Goal: Find specific page/section: Find specific page/section

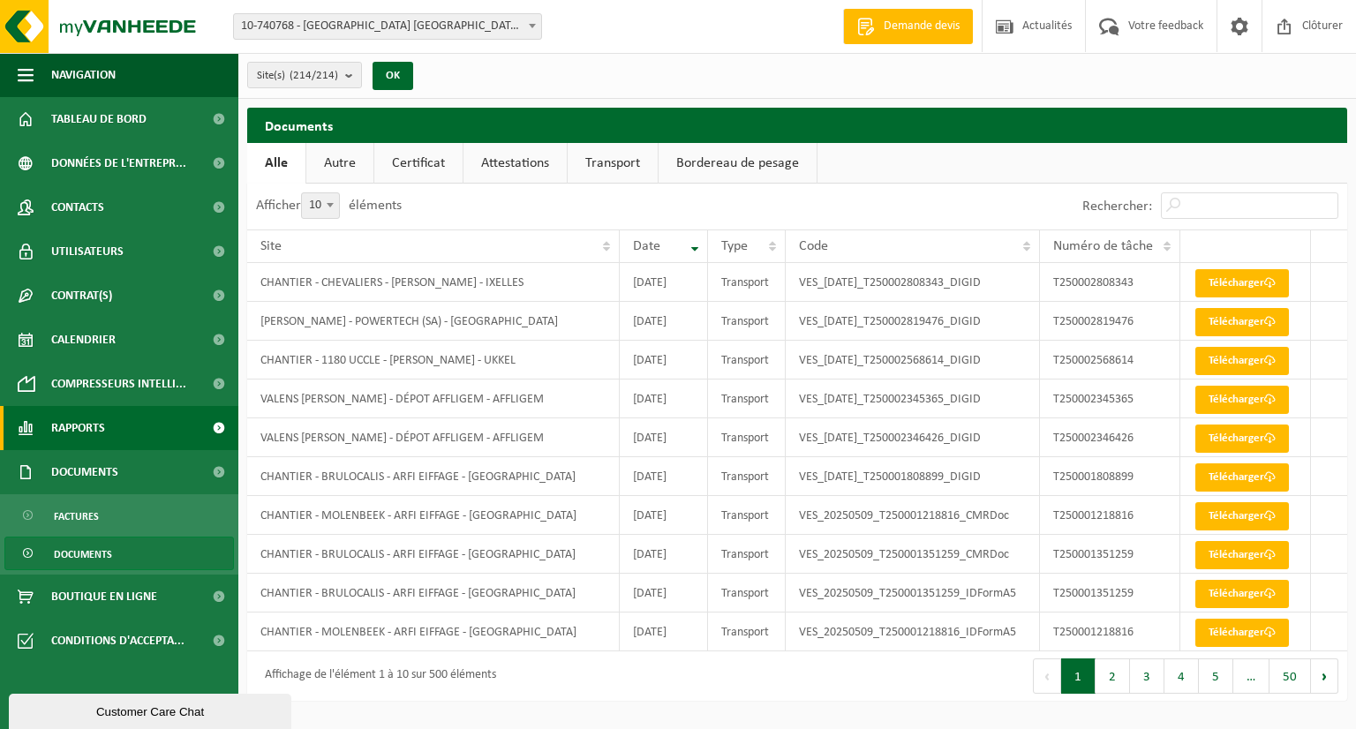
click at [215, 426] on span at bounding box center [219, 428] width 40 height 44
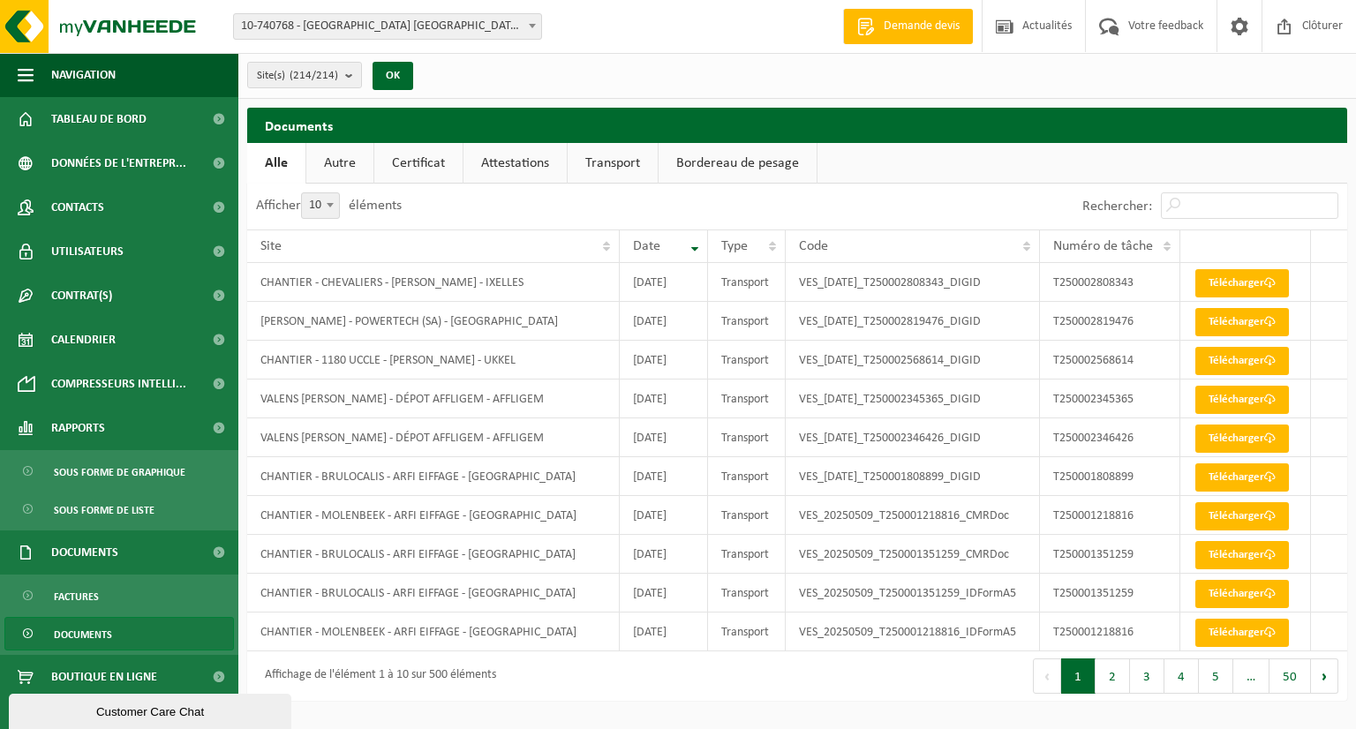
click at [99, 632] on span "Documents" at bounding box center [83, 635] width 58 height 34
